Goal: Information Seeking & Learning: Learn about a topic

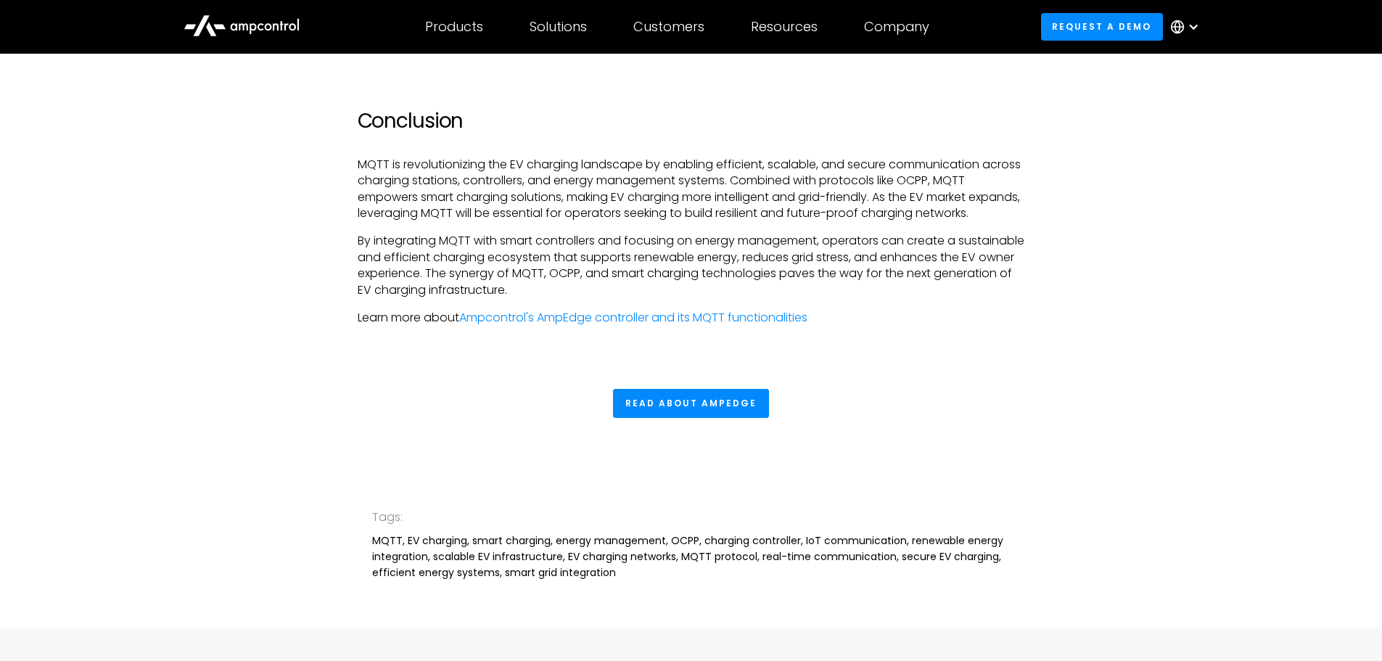
scroll to position [3556, 0]
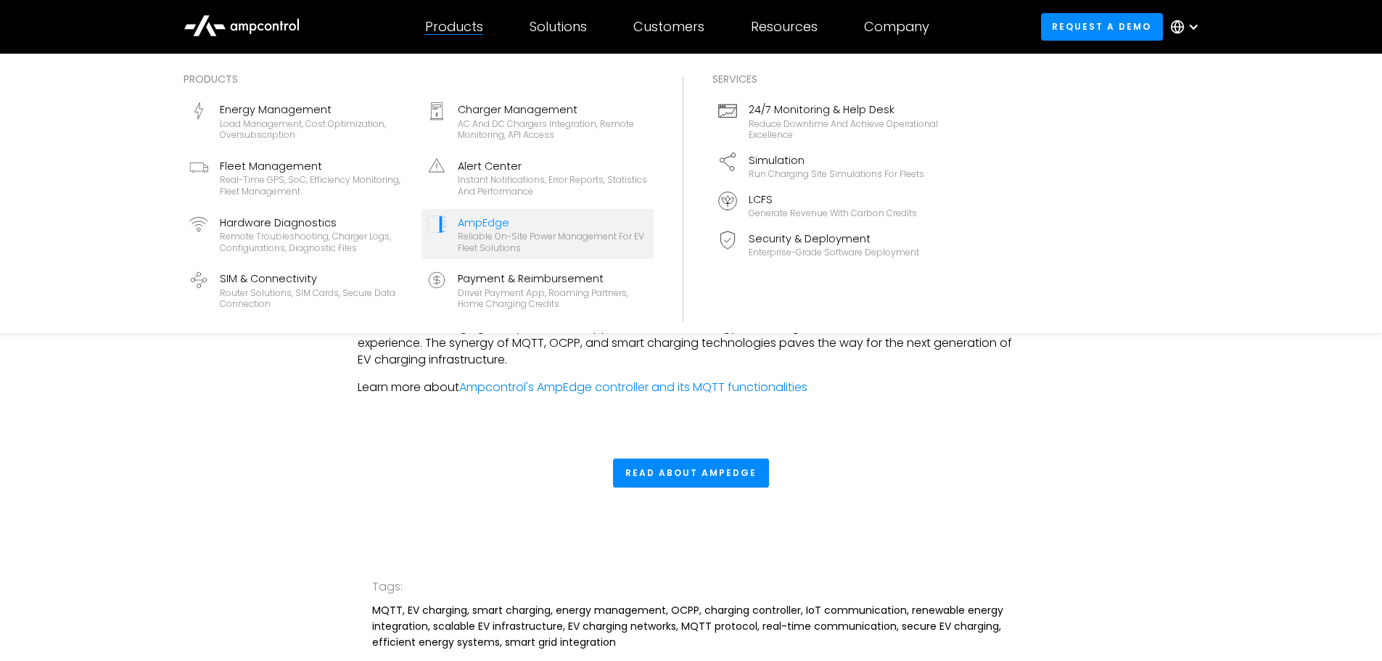
click at [478, 221] on div "AmpEdge" at bounding box center [553, 223] width 190 height 16
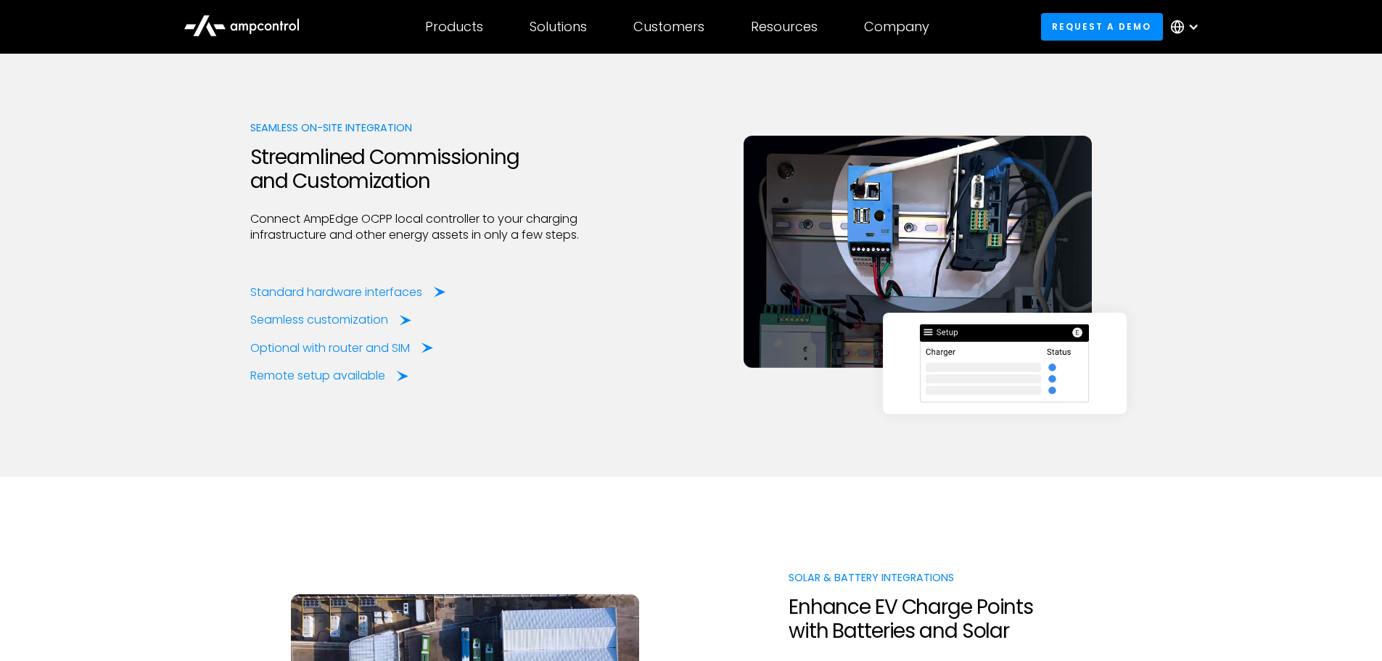
scroll to position [1814, 0]
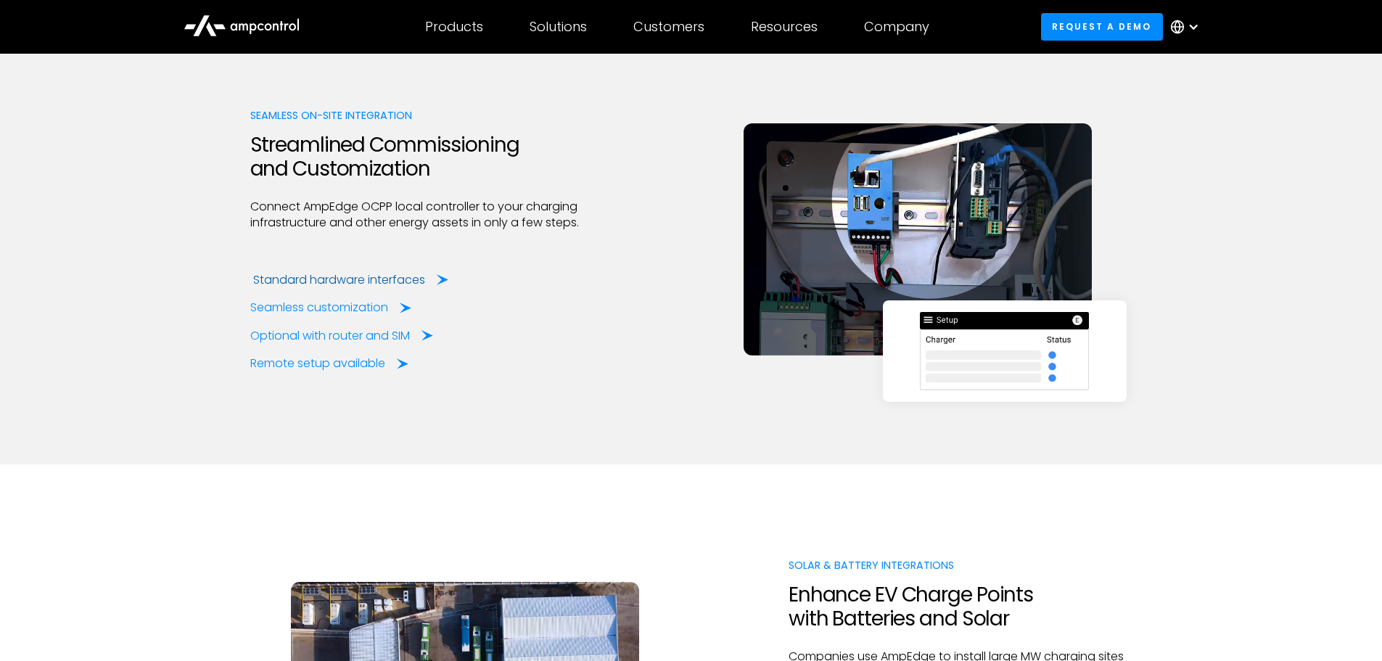
click at [270, 282] on div "Standard hardware interfaces" at bounding box center [339, 280] width 172 height 16
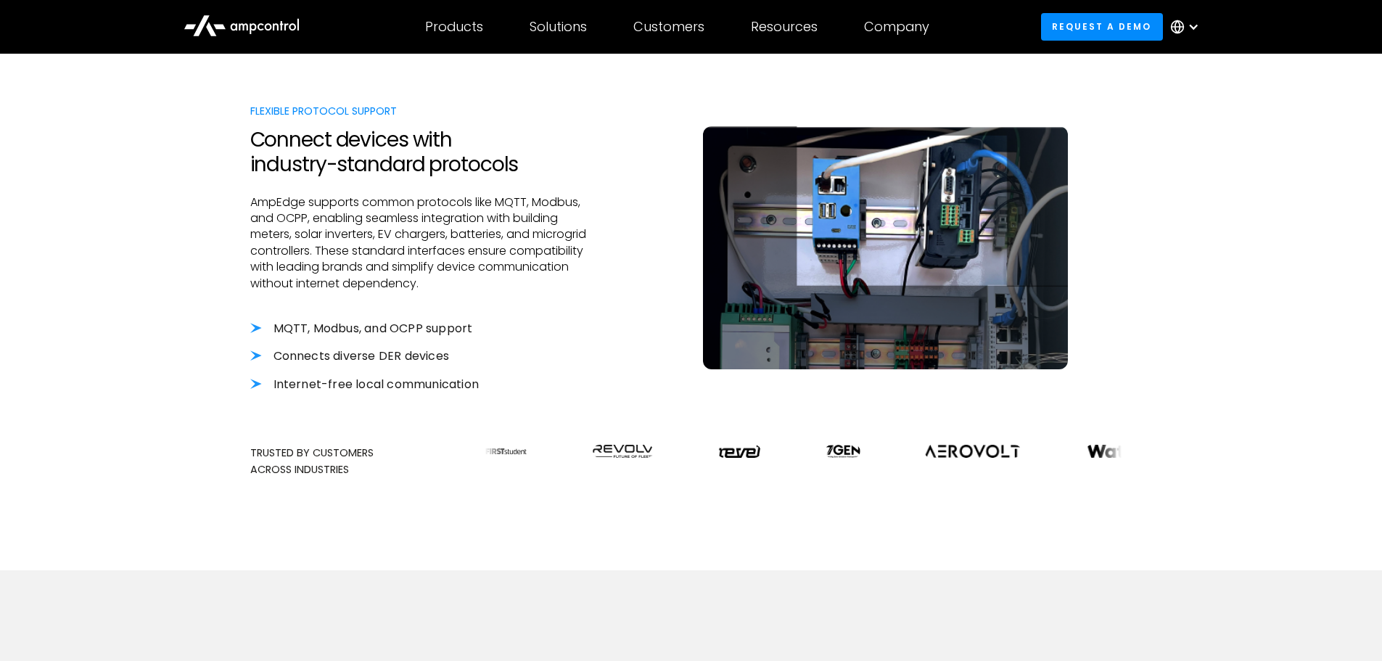
scroll to position [435, 0]
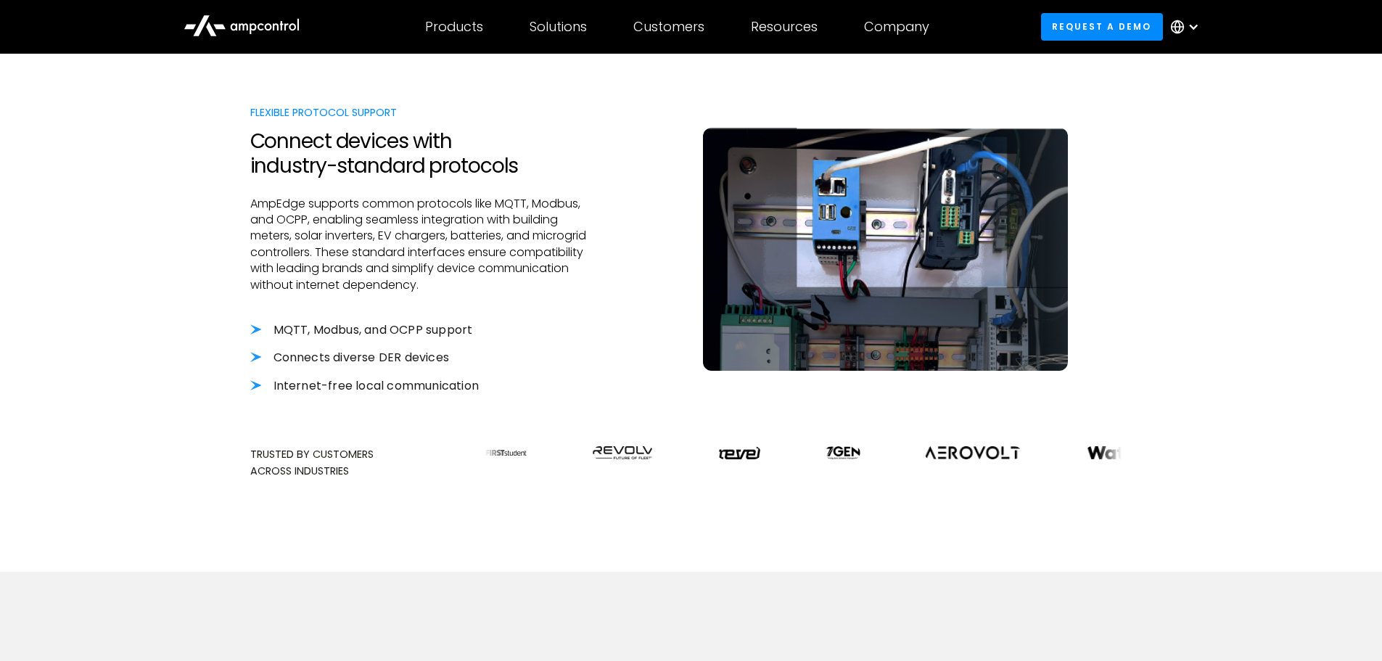
click at [255, 358] on li "Connects diverse DER devices" at bounding box center [422, 358] width 344 height 16
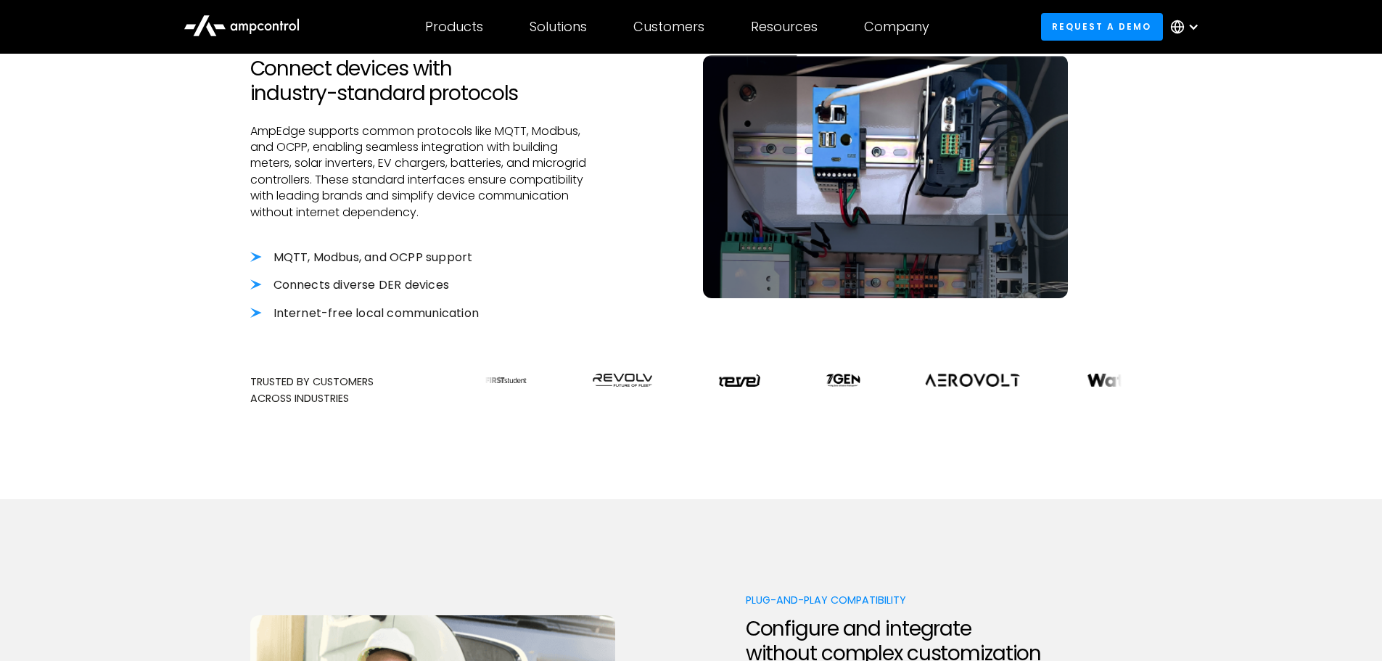
scroll to position [363, 0]
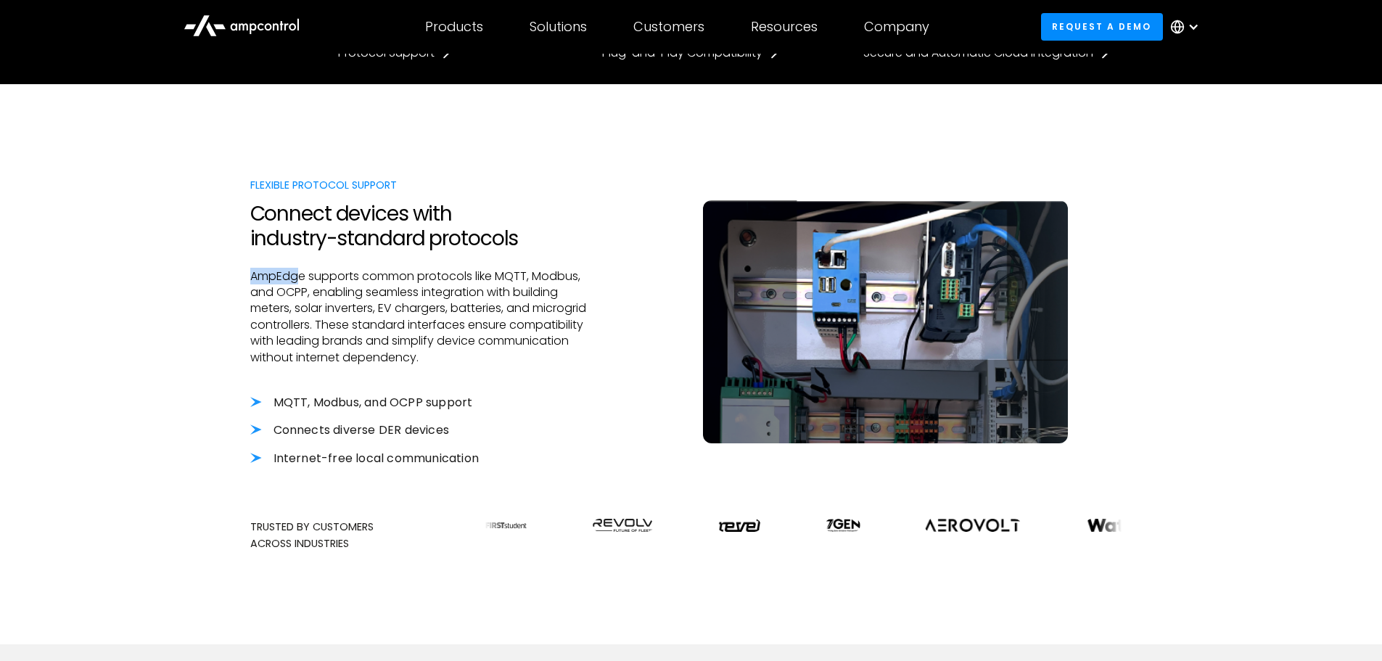
drag, startPoint x: 252, startPoint y: 276, endPoint x: 301, endPoint y: 273, distance: 49.5
click at [301, 273] on p "AmpEdge supports common protocols like MQTT, Modbus, and OCPP, enabling seamles…" at bounding box center [422, 317] width 344 height 97
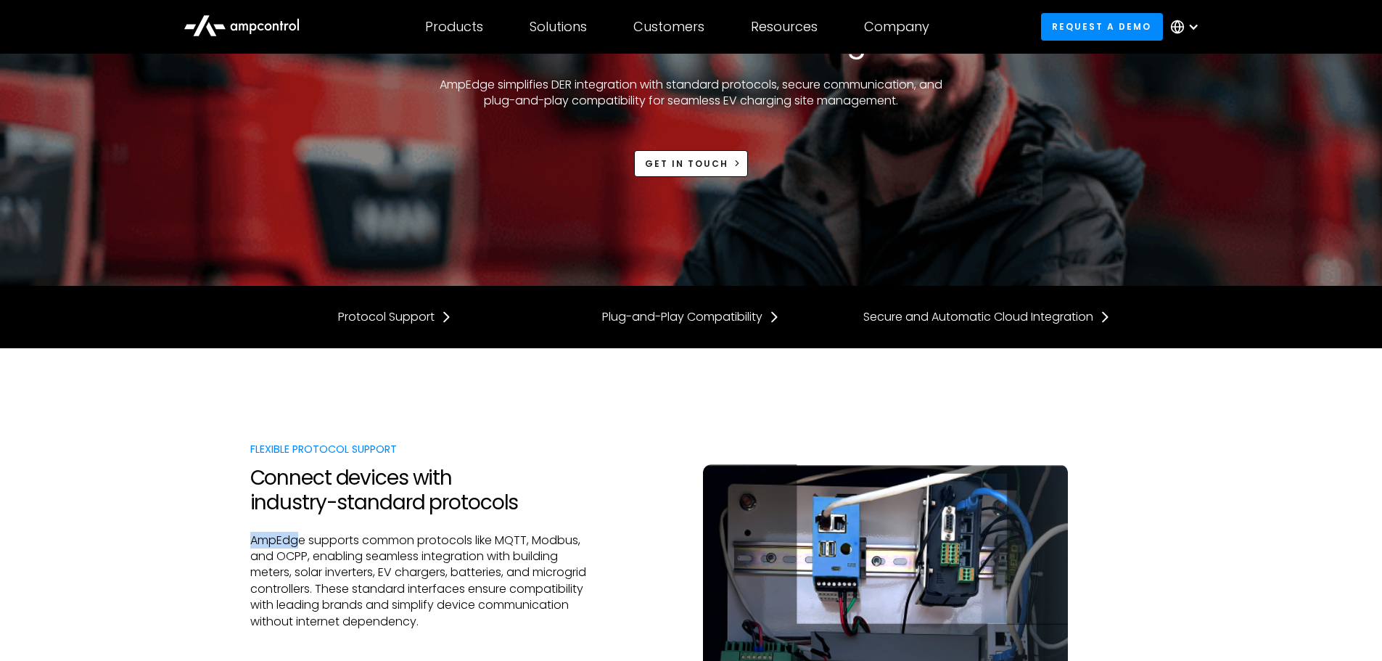
scroll to position [73, 0]
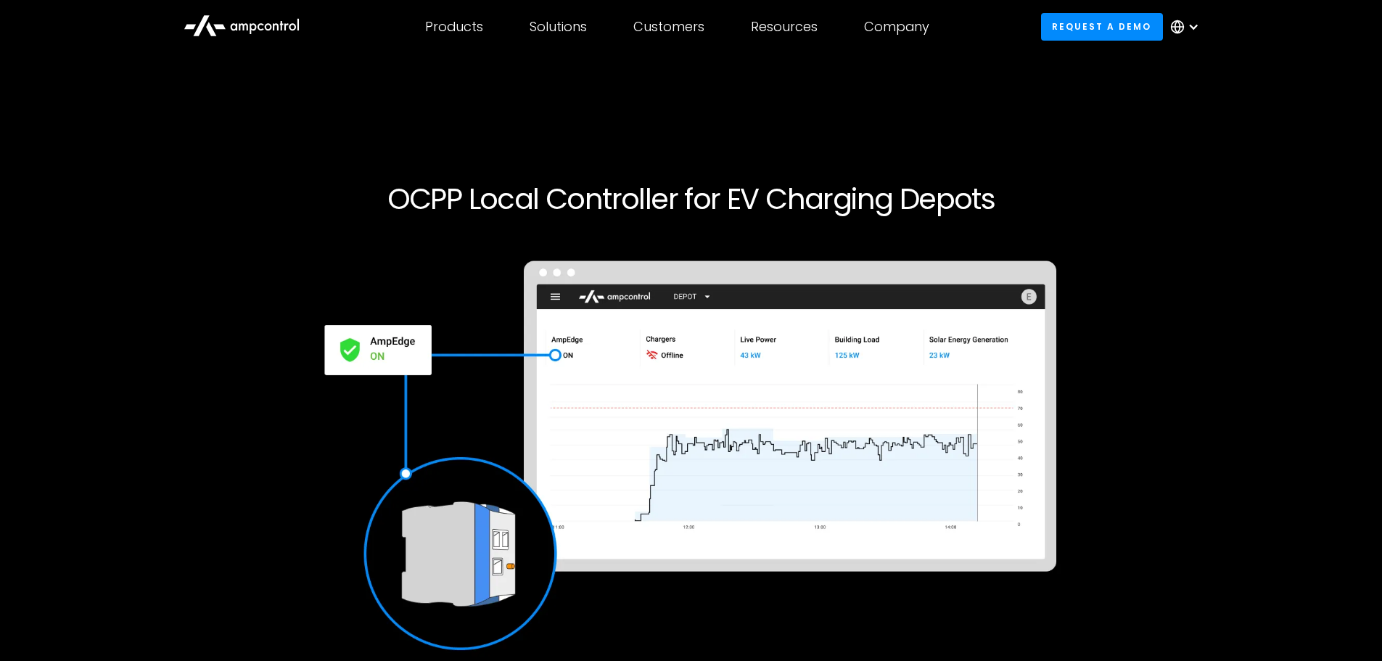
scroll to position [1814, 0]
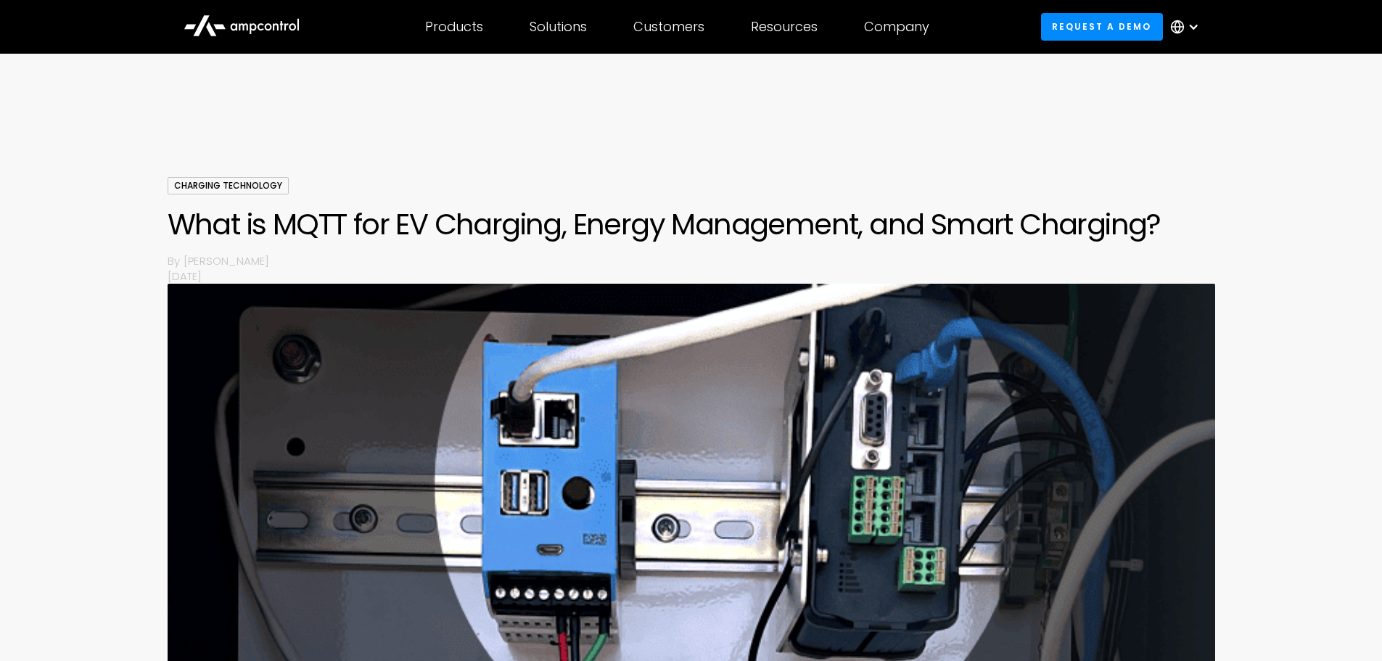
scroll to position [3555, 0]
